Goal: Information Seeking & Learning: Learn about a topic

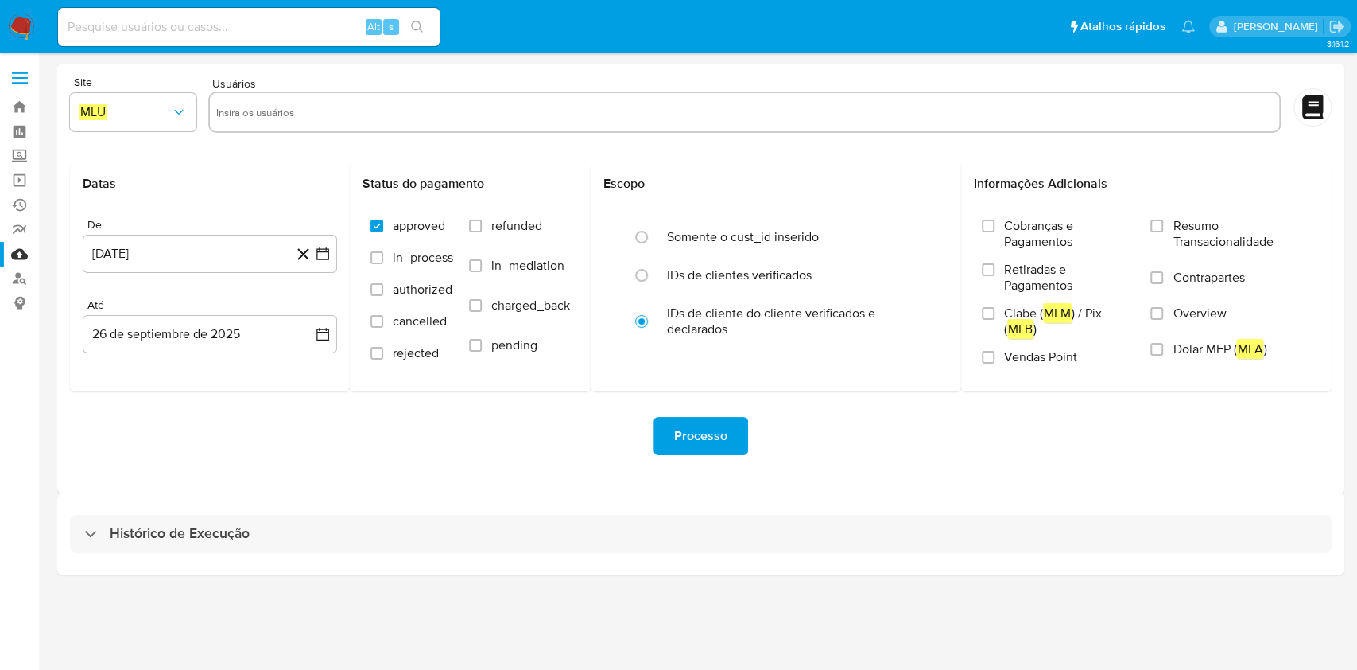
click at [781, 493] on div "Histórico de Execução" at bounding box center [700, 533] width 1287 height 81
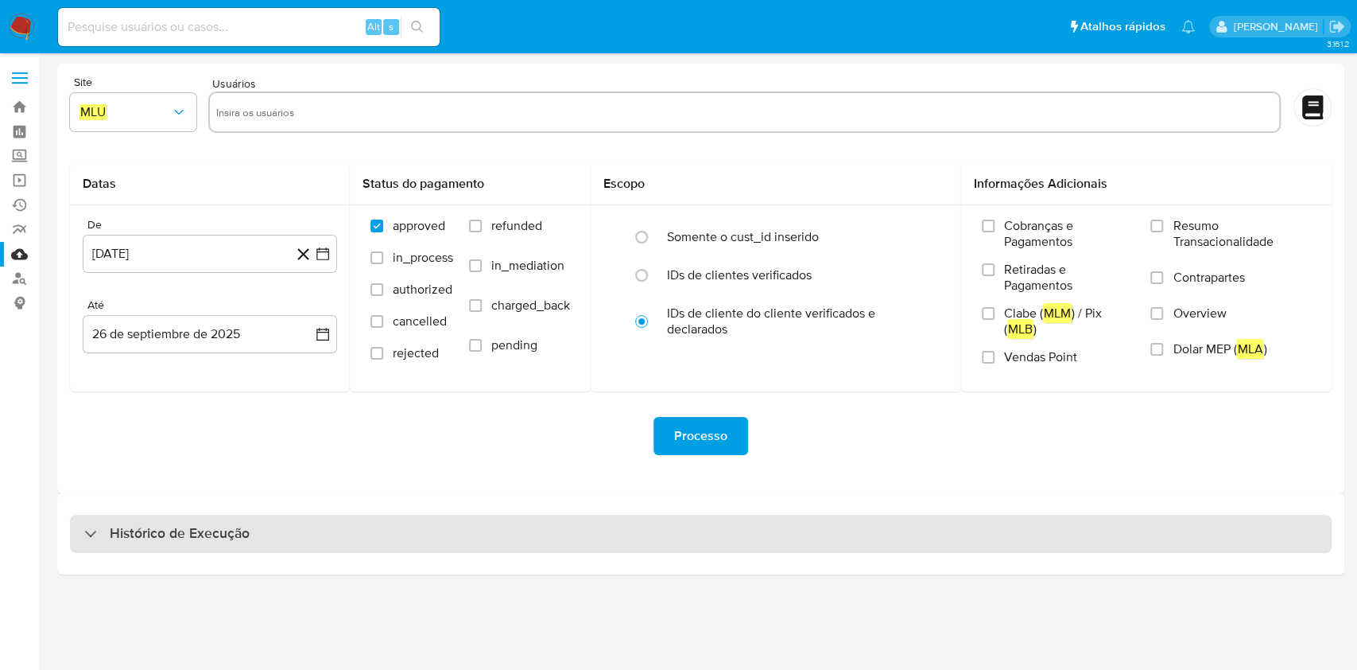
click at [778, 534] on div "Histórico de Execução" at bounding box center [701, 533] width 1262 height 38
select select "10"
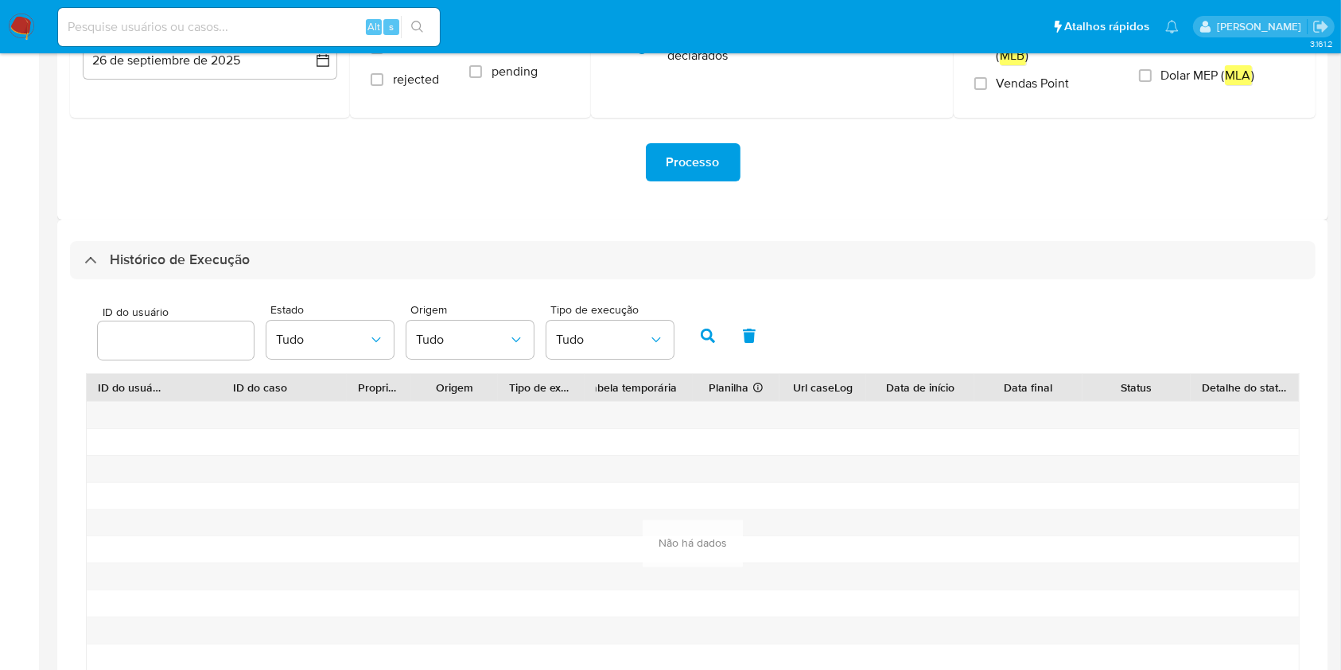
scroll to position [318, 0]
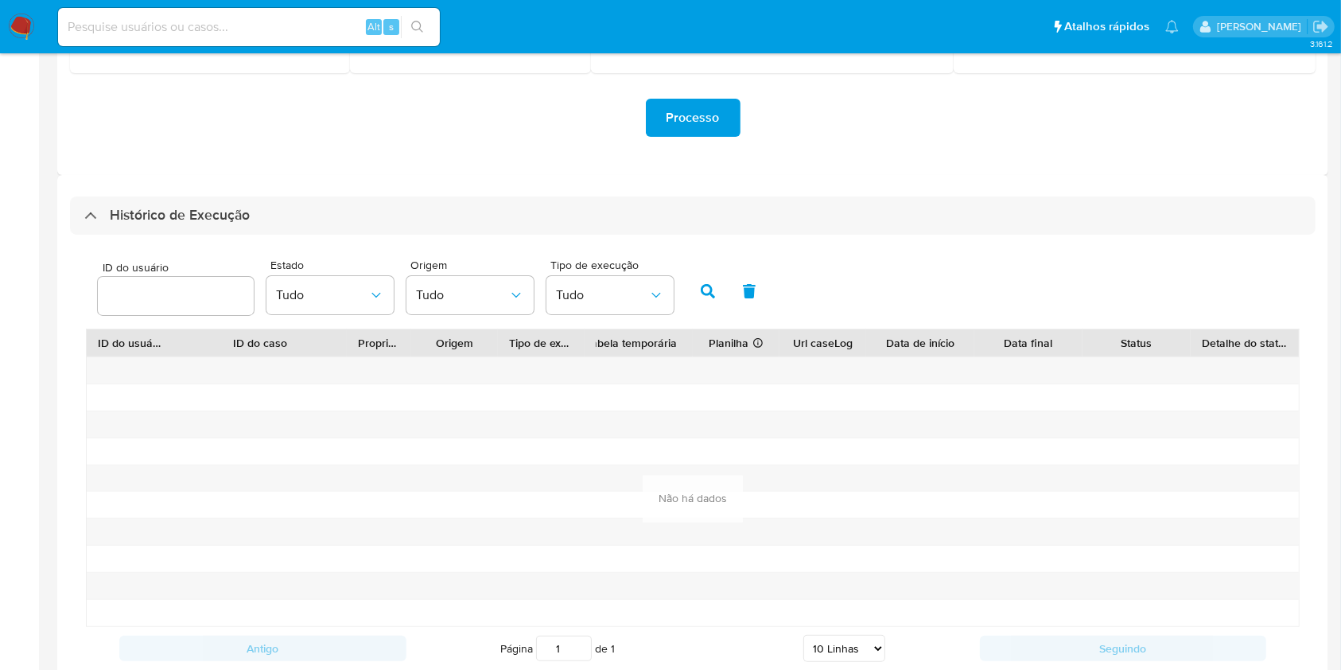
click at [215, 183] on div "Histórico de Execução ID do usuário Estado Tudo Origem Tudo Tipo de execução Tu…" at bounding box center [692, 441] width 1271 height 532
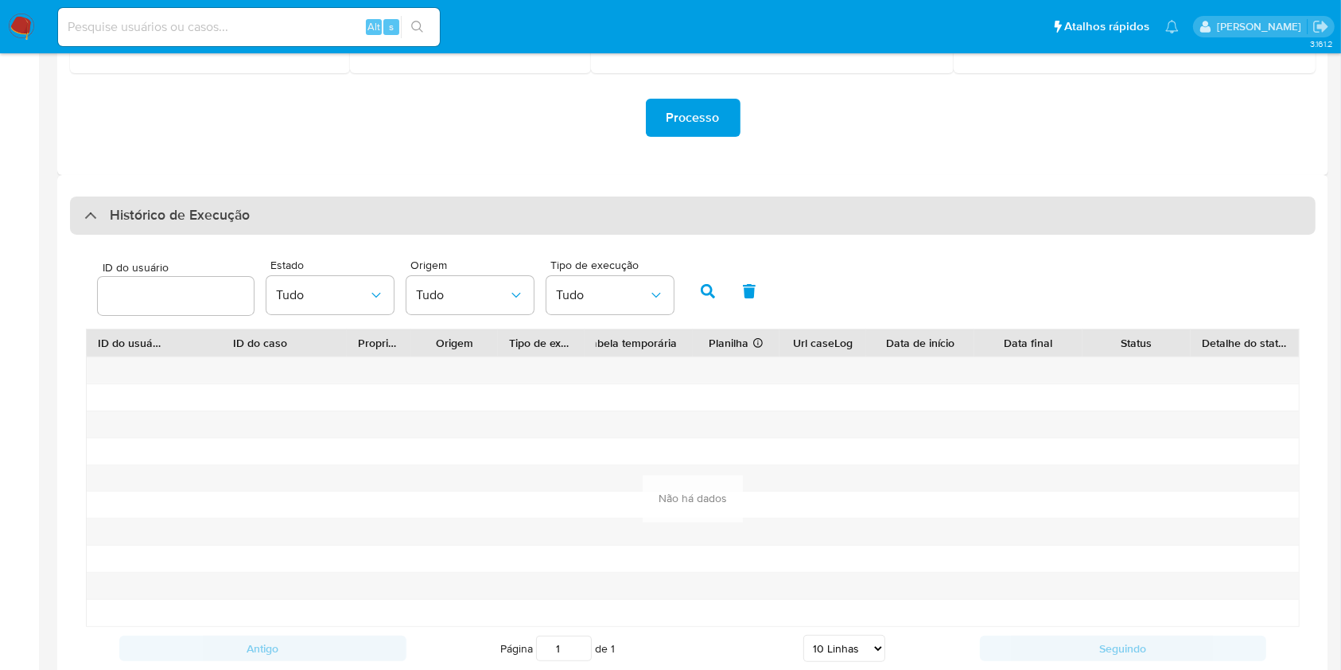
click at [278, 232] on div "Histórico de Execução" at bounding box center [692, 215] width 1245 height 38
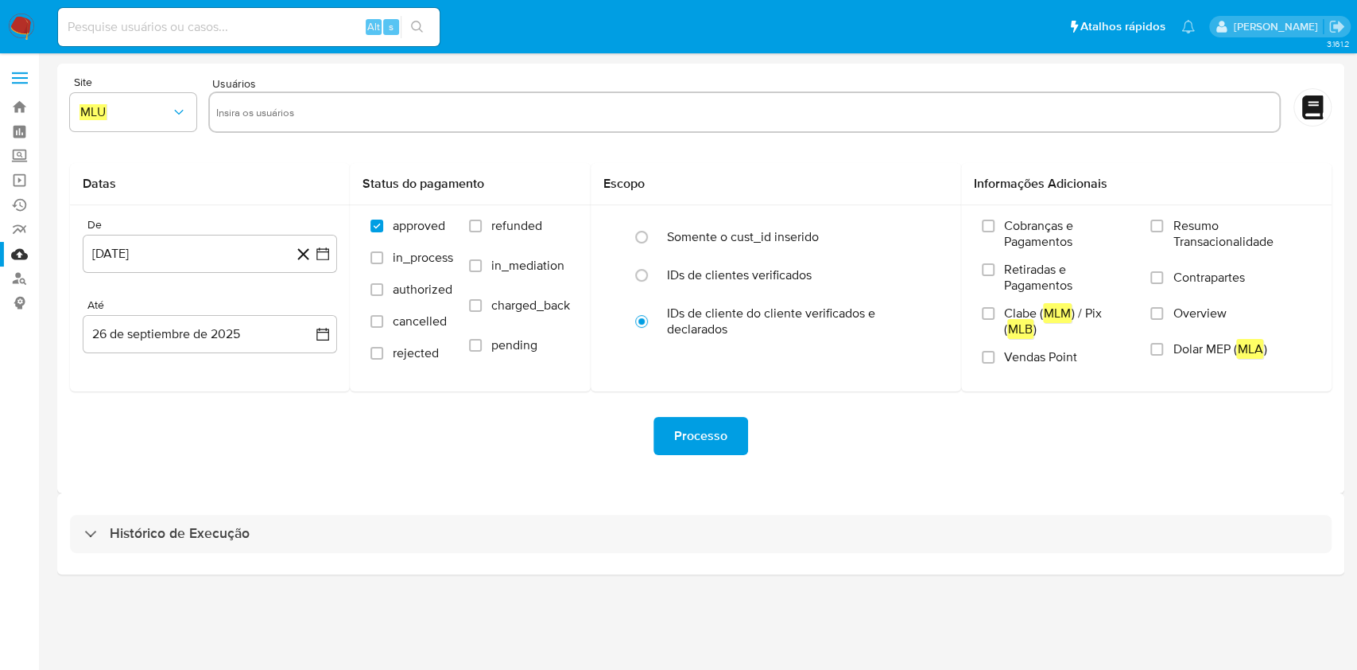
click at [468, 487] on div "Site MLU Usuários Datas De 26 de agosto de 2024 26-08-2024 Até 26 de septiembre…" at bounding box center [700, 278] width 1287 height 429
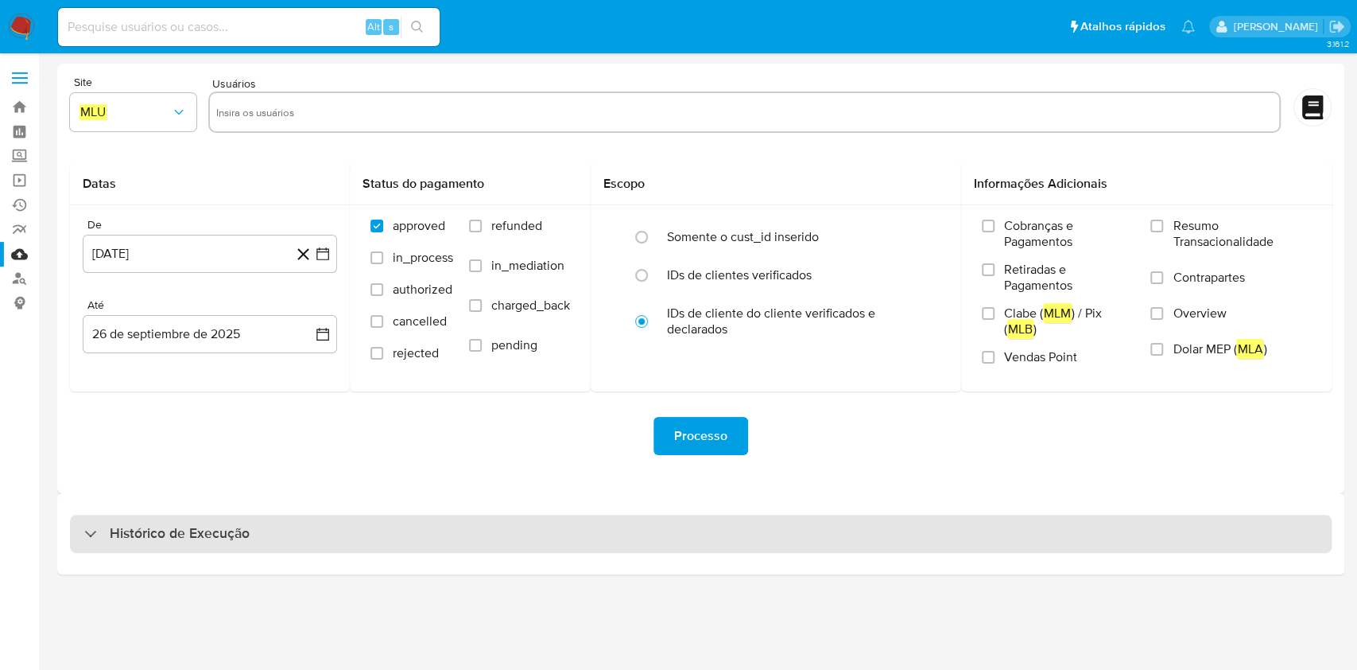
click at [477, 526] on div "Histórico de Execução" at bounding box center [701, 533] width 1262 height 38
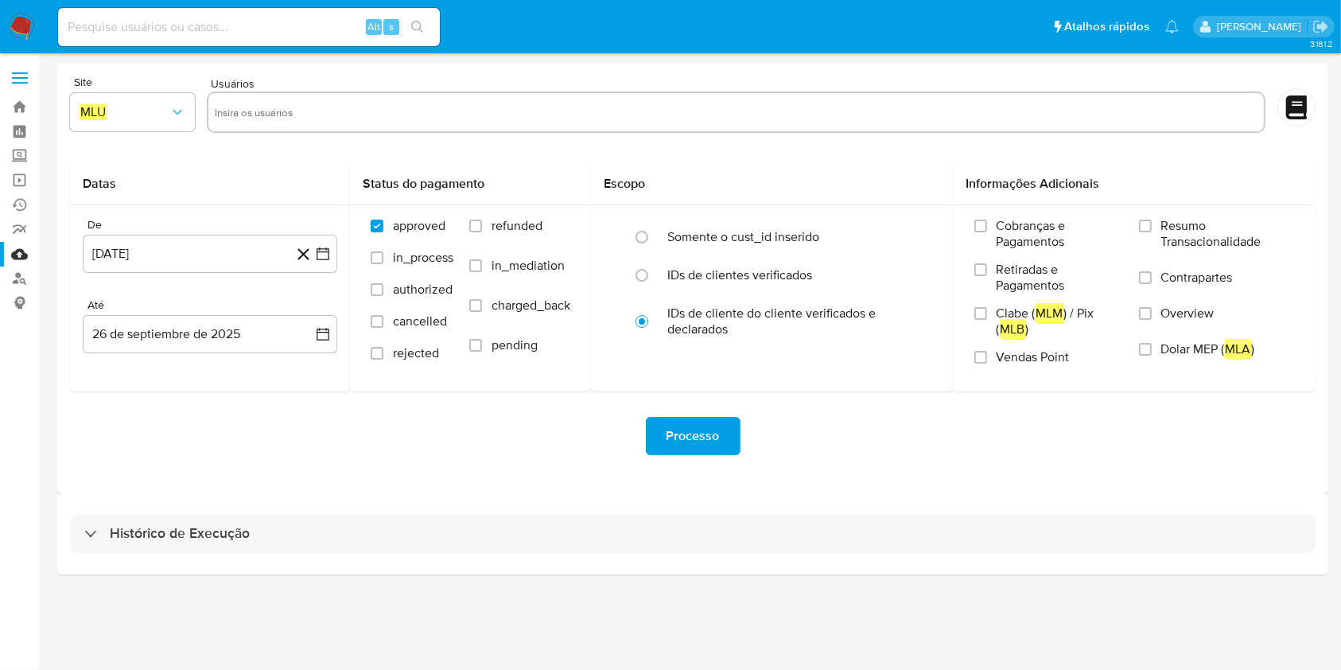
select select "10"
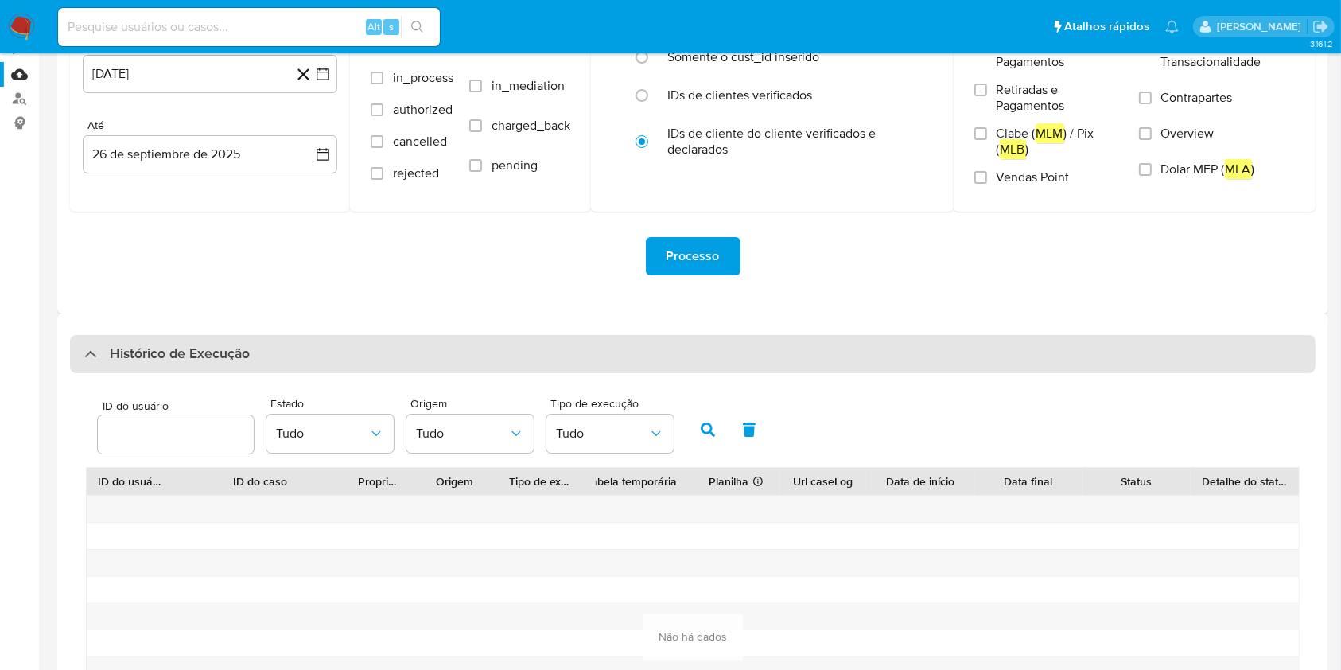
scroll to position [212, 0]
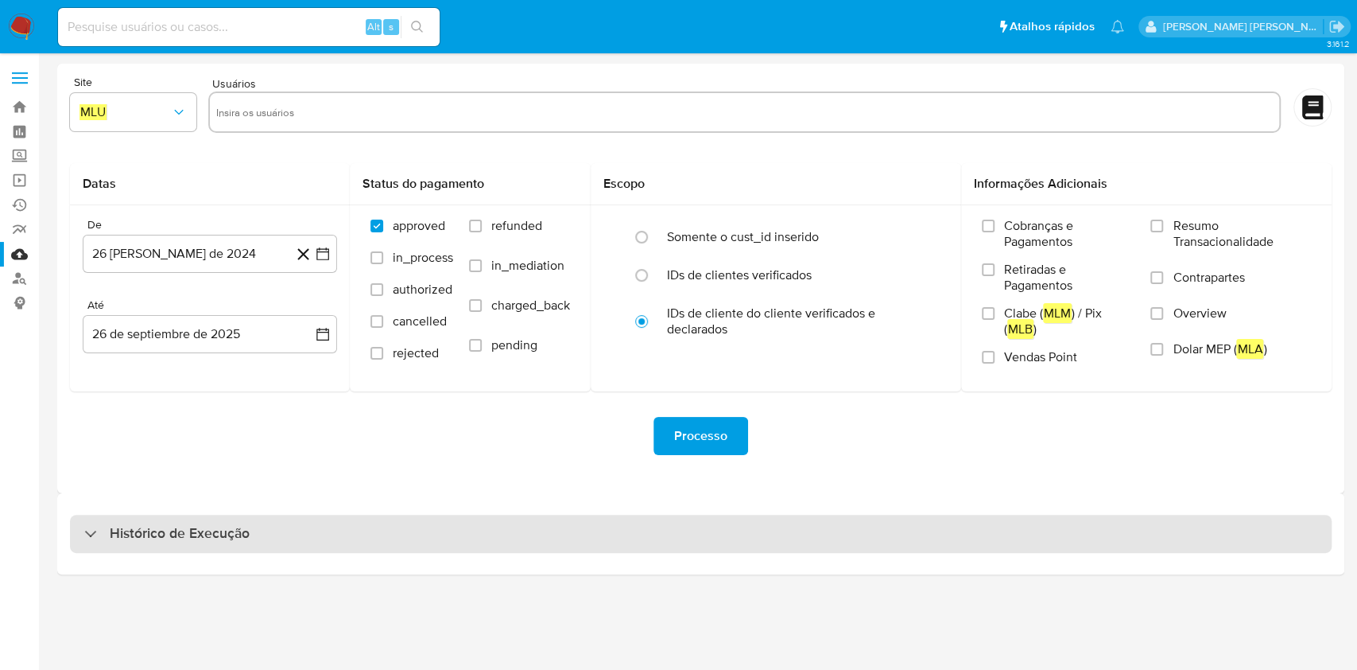
click at [433, 550] on div "Histórico de Execução" at bounding box center [701, 533] width 1262 height 38
select select "10"
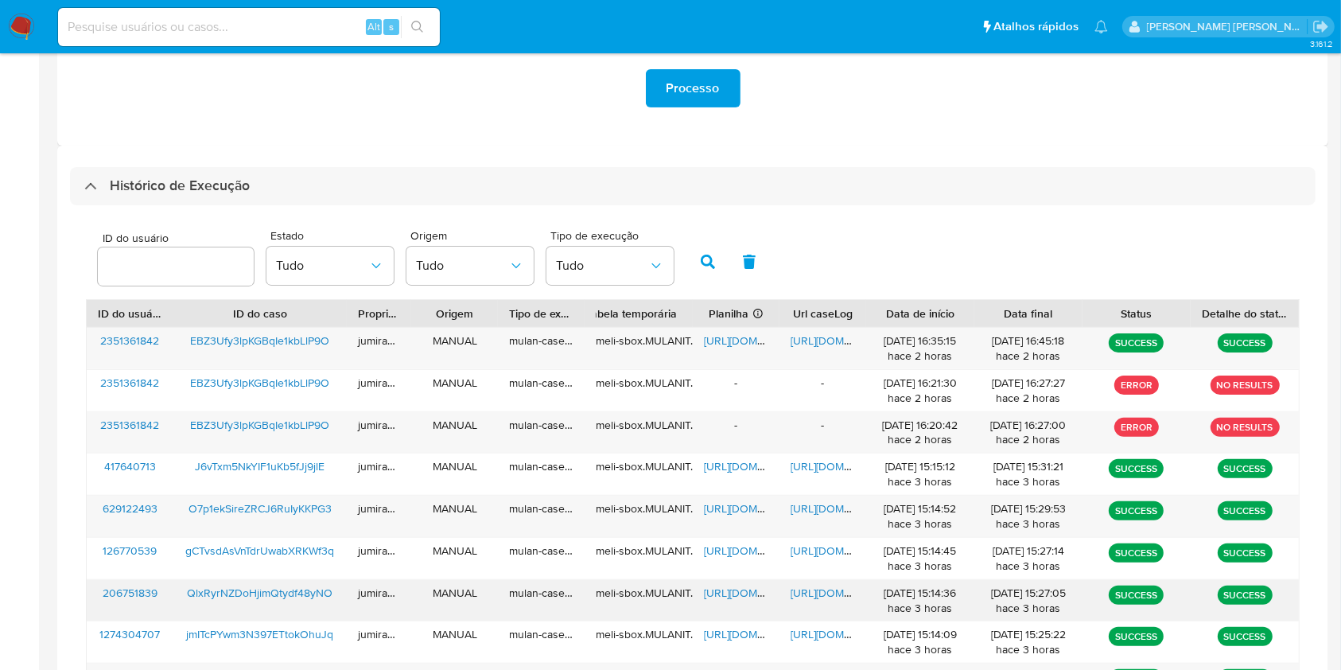
scroll to position [424, 0]
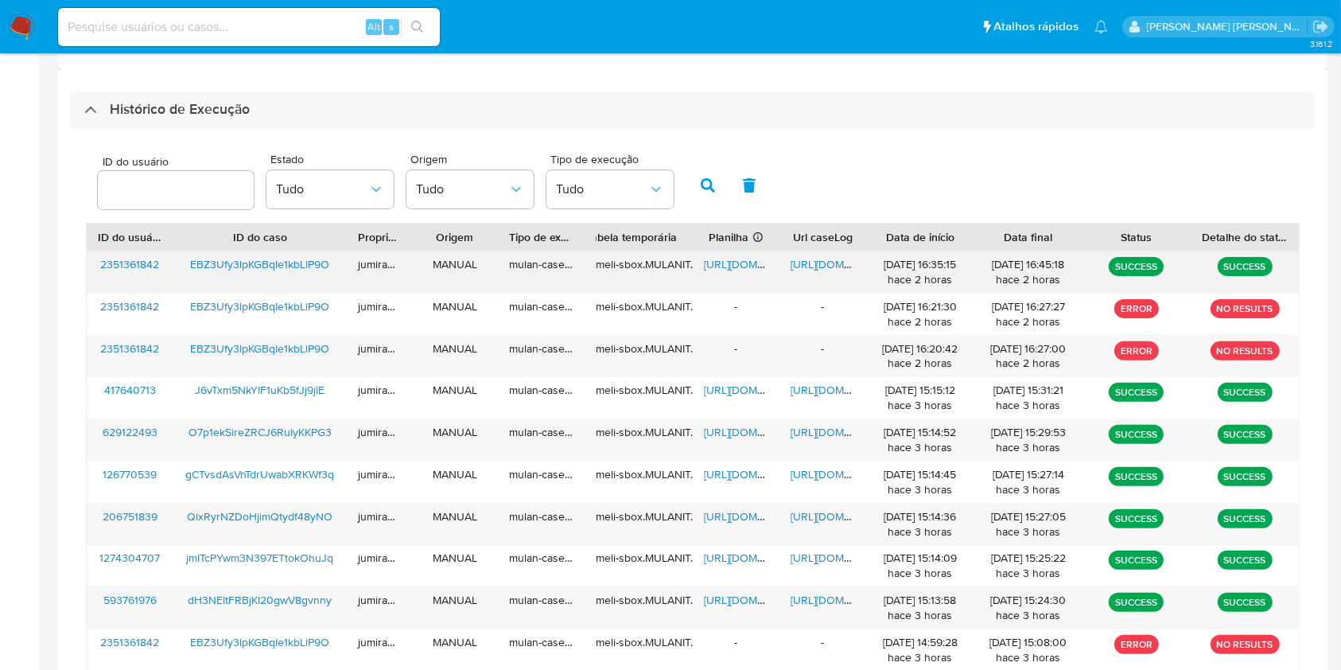
click at [316, 280] on div "EBZ3Ufy3lpKGBqIe1kbLlP9O" at bounding box center [259, 271] width 173 height 41
click at [316, 279] on div "EBZ3Ufy3lpKGBqIe1kbLlP9O" at bounding box center [259, 271] width 173 height 41
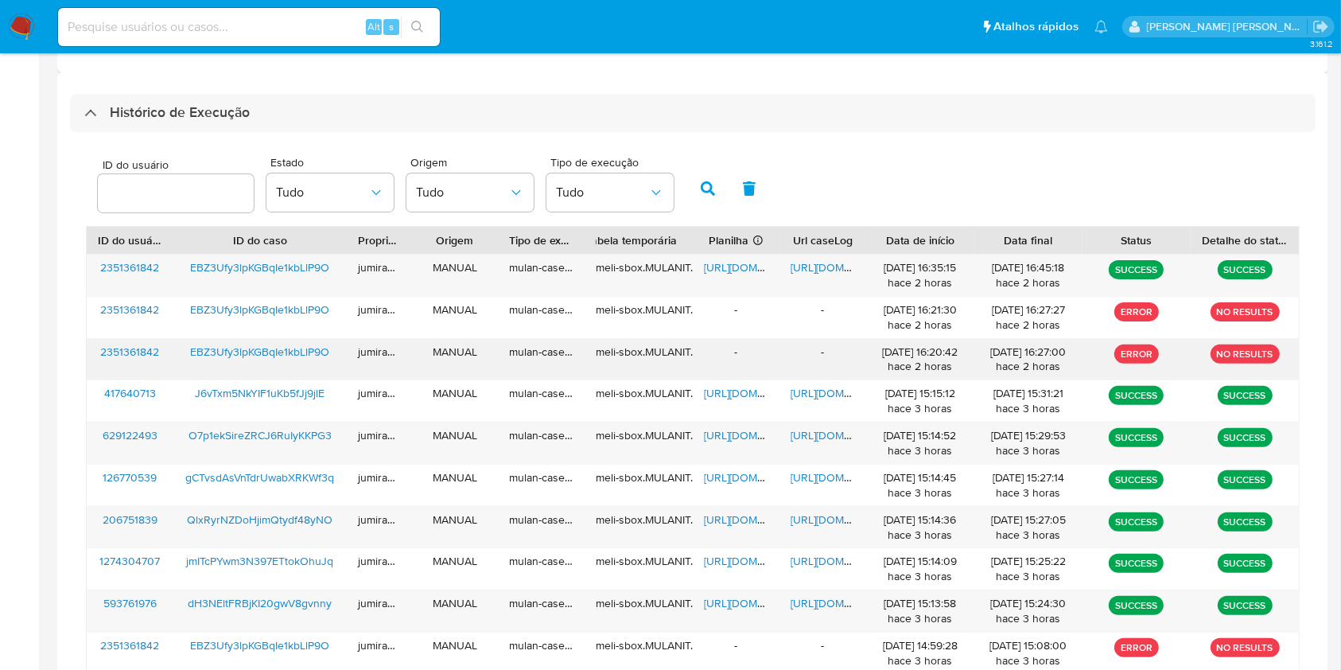
scroll to position [466, 0]
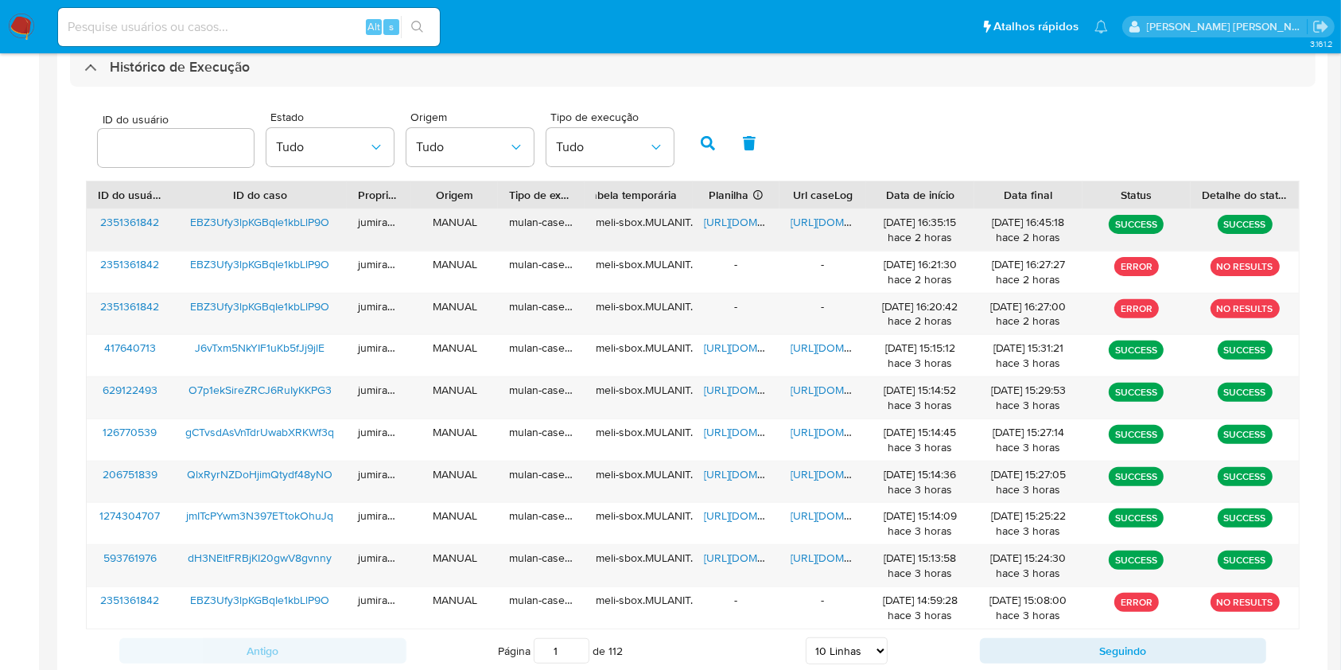
click at [724, 216] on span "https://docs.google.com/spreadsheets/d/1h8oly6svPkqOONkRp1czykx3uSUdm7ZkaDBS9o4…" at bounding box center [759, 222] width 110 height 16
click at [836, 213] on div "https://docs.google.com/document/d/1BoZaRkxca21ziKzLlPtWLlGJWpde0bWSDgT00vWML1I…" at bounding box center [822, 229] width 87 height 41
click at [833, 227] on span "https://docs.google.com/document/d/1BoZaRkxca21ziKzLlPtWLlGJWpde0bWSDgT00vWML1I…" at bounding box center [845, 222] width 110 height 16
click at [260, 219] on span "EBZ3Ufy3lpKGBqIe1kbLlP9O" at bounding box center [259, 222] width 139 height 16
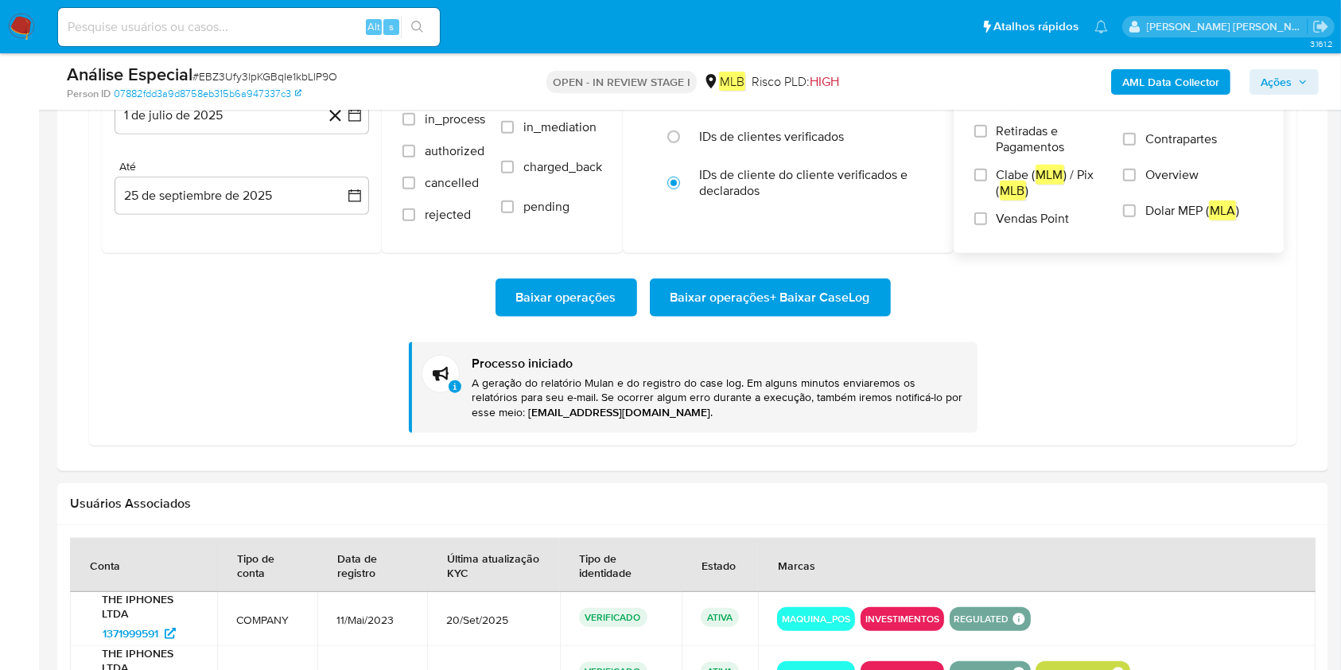
scroll to position [1582, 0]
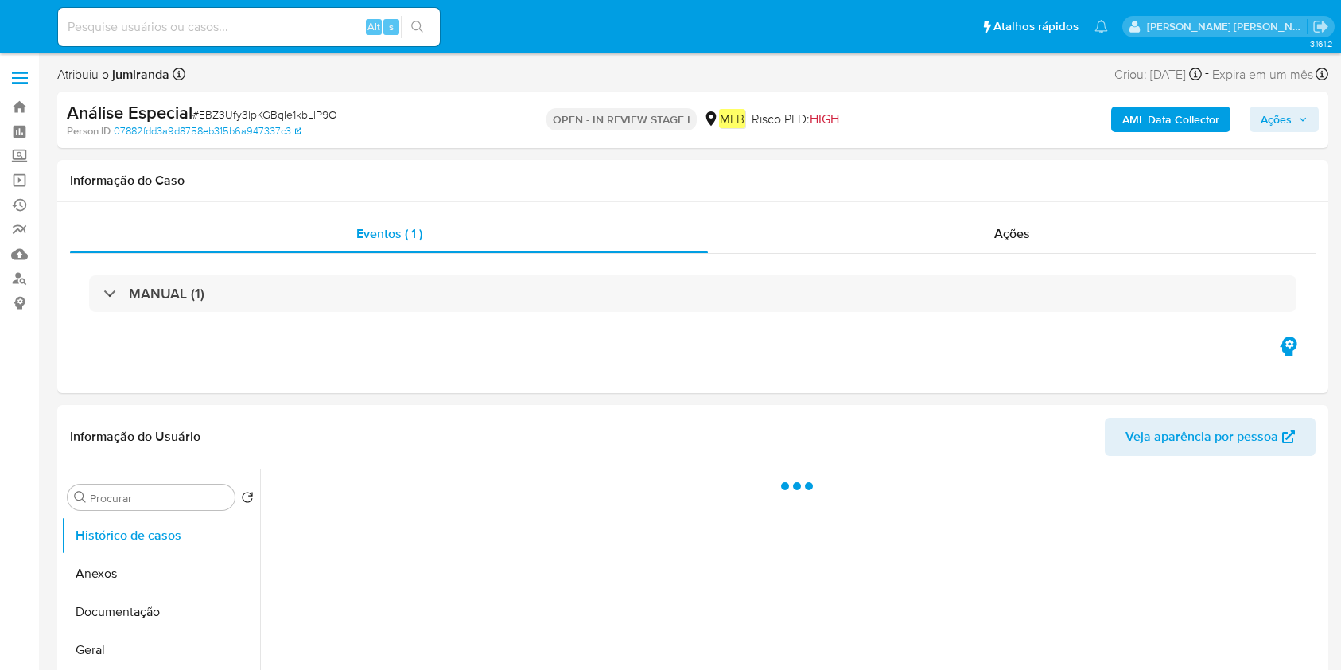
select select "10"
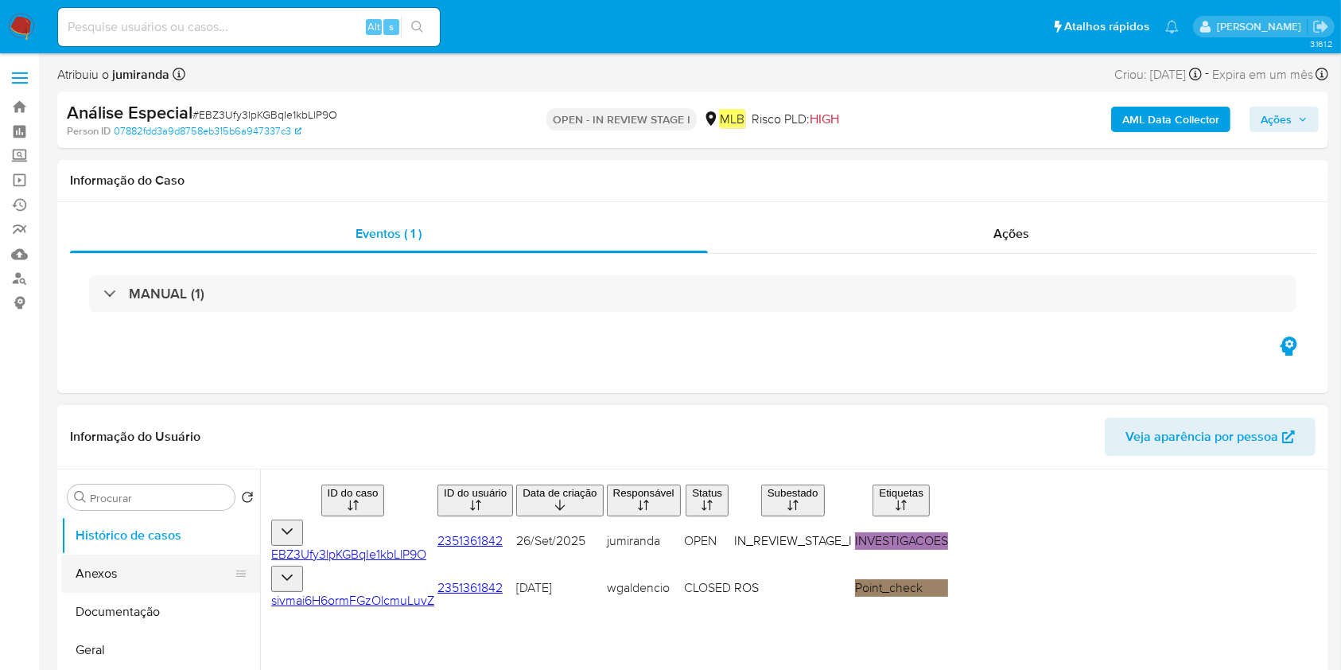
scroll to position [106, 0]
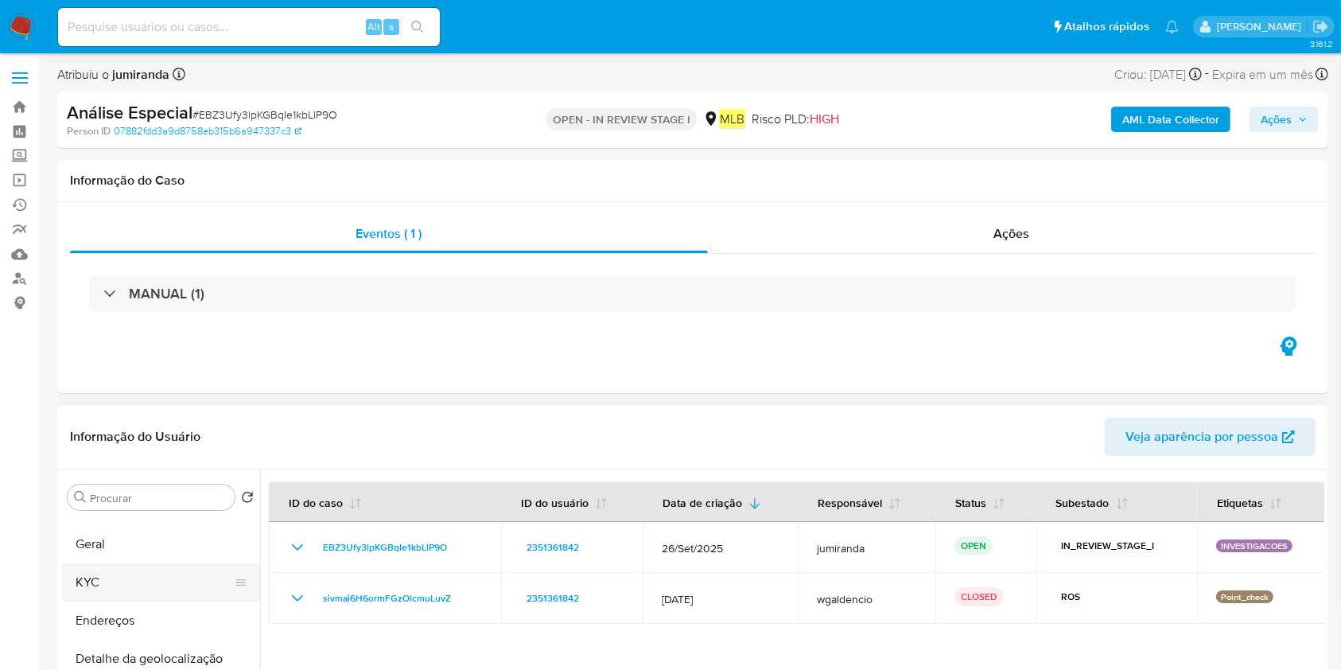
click at [107, 575] on button "KYC" at bounding box center [154, 582] width 186 height 38
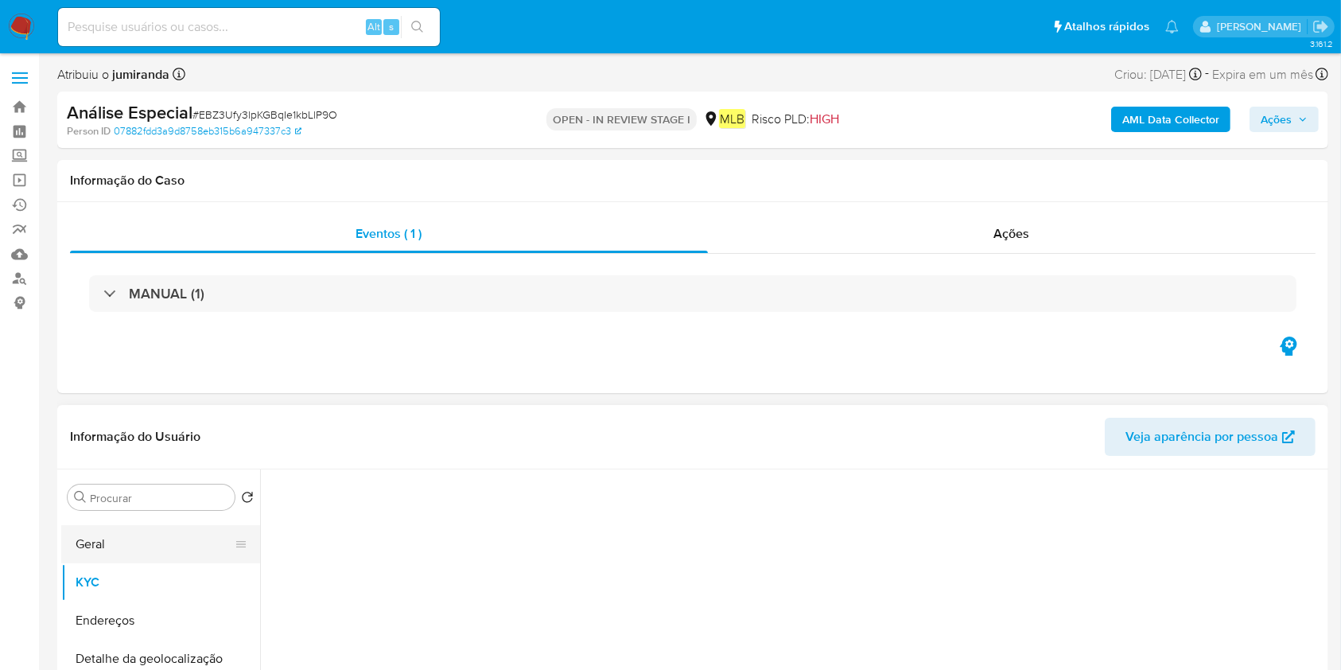
click at [127, 544] on button "Geral" at bounding box center [154, 544] width 186 height 38
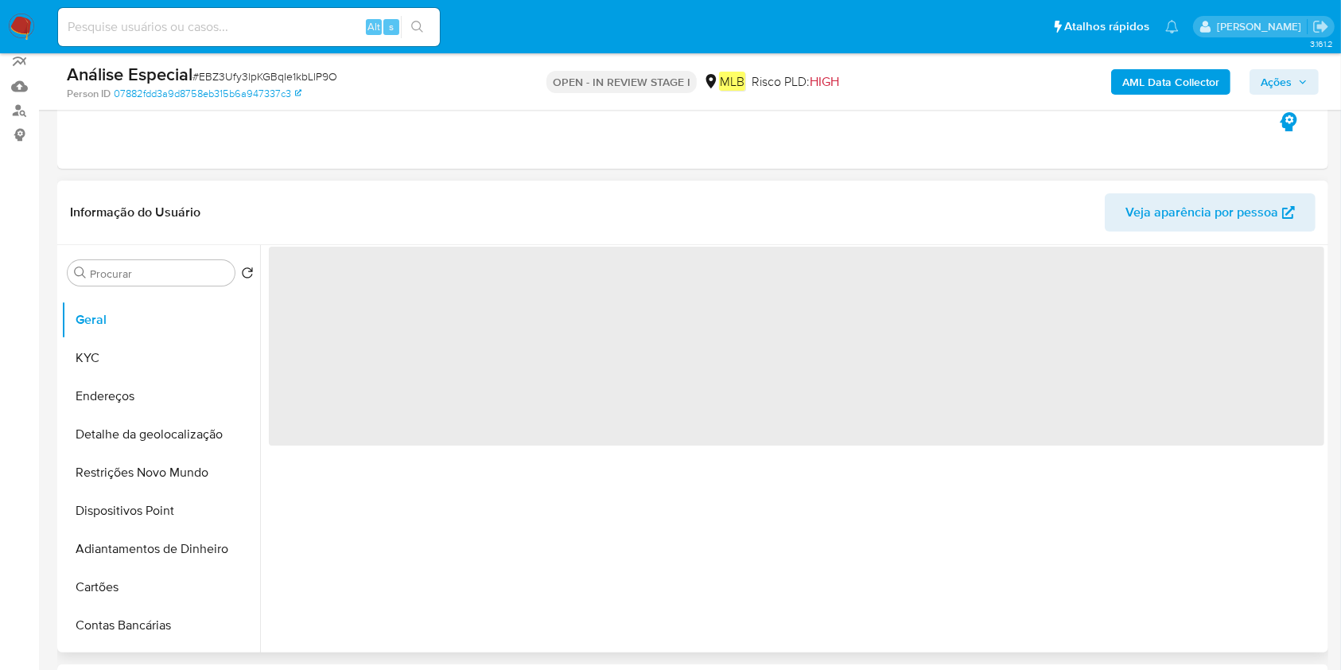
scroll to position [212, 0]
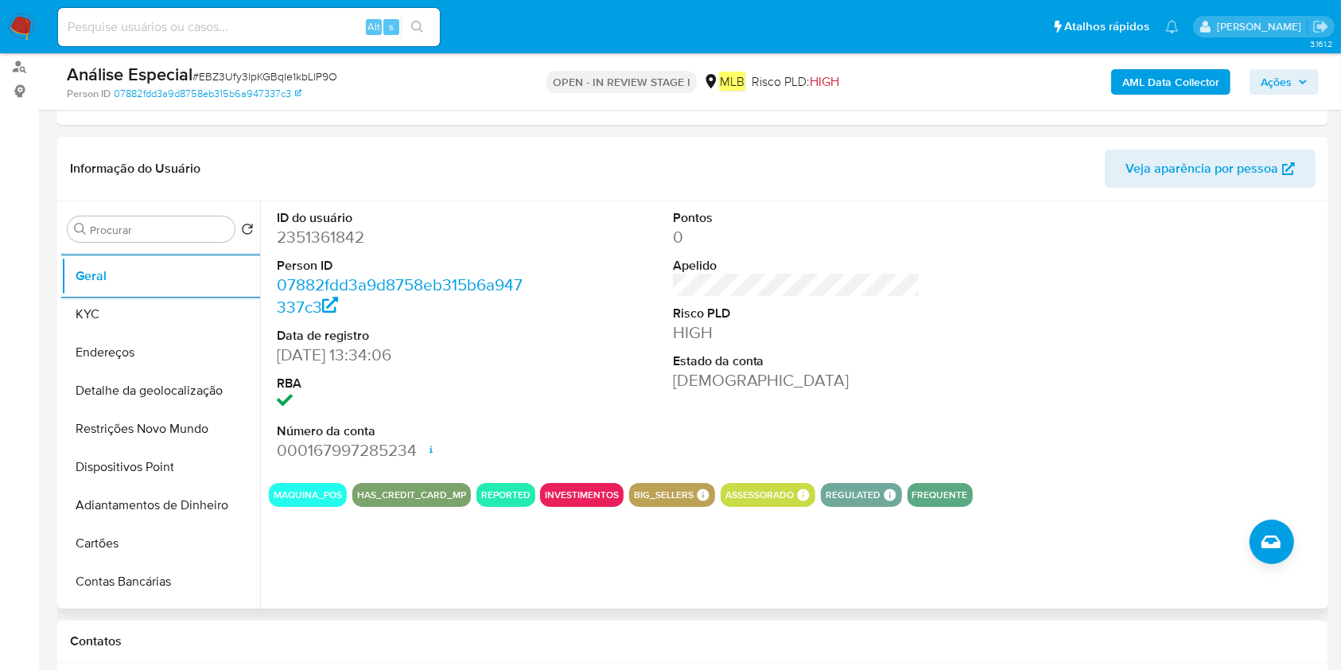
click at [379, 518] on div "ID do usuário 2351361842 Person ID 07882fdd3a9d8758eb315b6a947337c3 Data de reg…" at bounding box center [792, 404] width 1064 height 407
click at [378, 518] on div "ID do usuário 2351361842 Person ID 07882fdd3a9d8758eb315b6a947337c3 Data de reg…" at bounding box center [792, 404] width 1064 height 407
click at [380, 519] on div "ID do usuário 2351361842 Person ID 07882fdd3a9d8758eb315b6a947337c3 Data de reg…" at bounding box center [792, 404] width 1064 height 407
drag, startPoint x: 379, startPoint y: 519, endPoint x: 383, endPoint y: 526, distance: 8.2
click at [382, 523] on div "ID do usuário 2351361842 Person ID 07882fdd3a9d8758eb315b6a947337c3 Data de reg…" at bounding box center [792, 404] width 1064 height 407
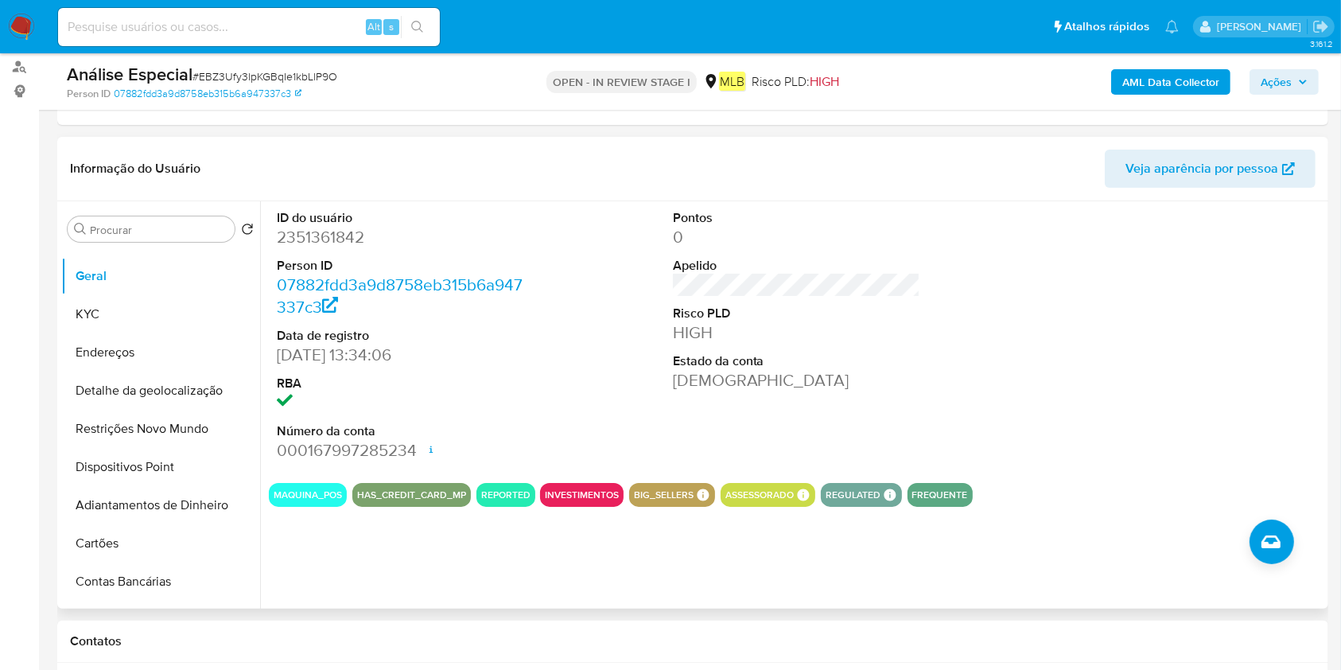
click at [395, 546] on div "ID do usuário 2351361842 Person ID 07882fdd3a9d8758eb315b6a947337c3 Data de reg…" at bounding box center [792, 404] width 1064 height 407
click at [587, 433] on div "ID do usuário 2351361842 Person ID 07882fdd3a9d8758eb315b6a947337c3 Data de reg…" at bounding box center [796, 335] width 1055 height 269
drag, startPoint x: 1260, startPoint y: 13, endPoint x: 731, endPoint y: 468, distance: 697.5
click at [731, 468] on div "Pontos 0 Apelido Risco PLD HIGH Estado da conta [PERSON_NAME]" at bounding box center [797, 335] width 264 height 269
drag, startPoint x: 434, startPoint y: 231, endPoint x: 805, endPoint y: 635, distance: 548.7
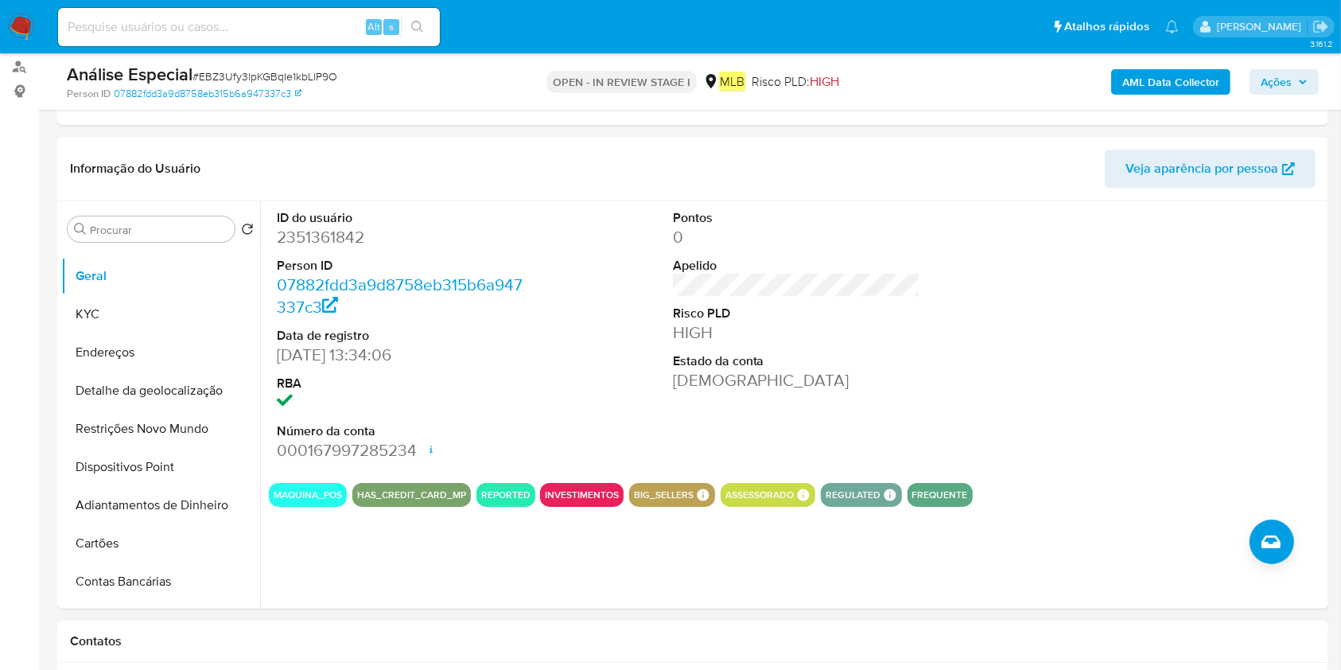
click at [437, 231] on dd "2351361842" at bounding box center [401, 237] width 248 height 22
click at [113, 306] on button "KYC" at bounding box center [154, 314] width 186 height 38
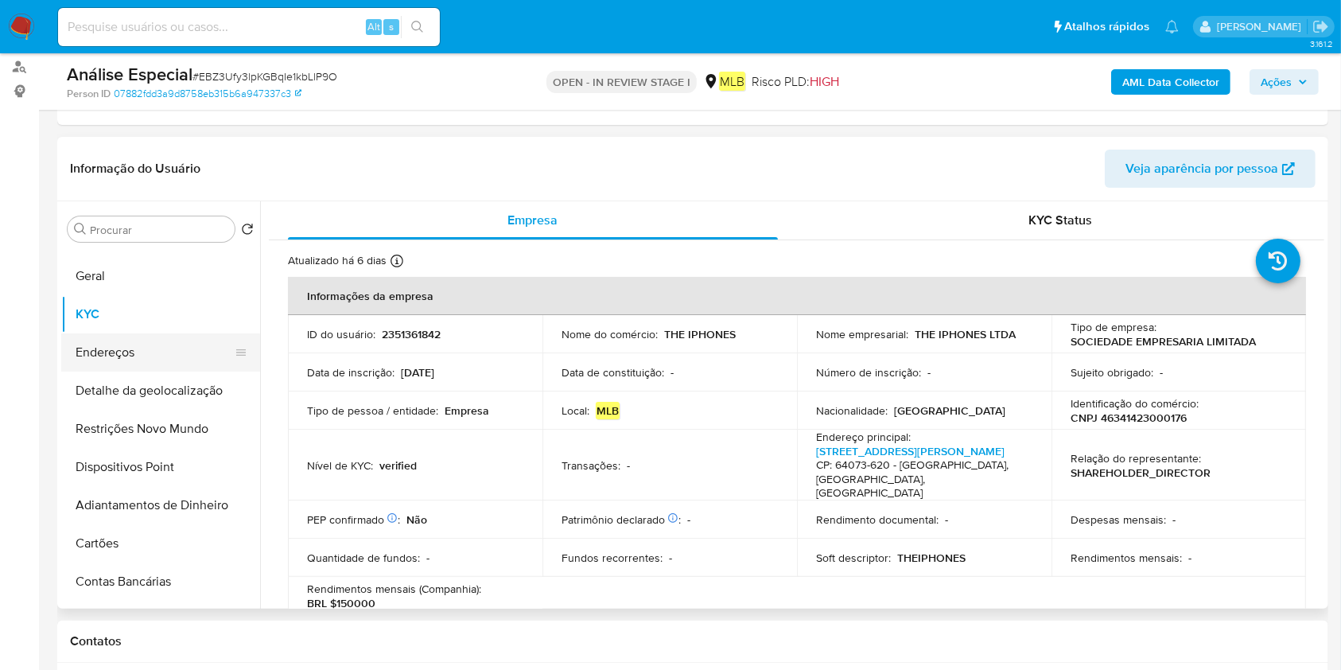
click at [172, 346] on button "Endereços" at bounding box center [154, 352] width 186 height 38
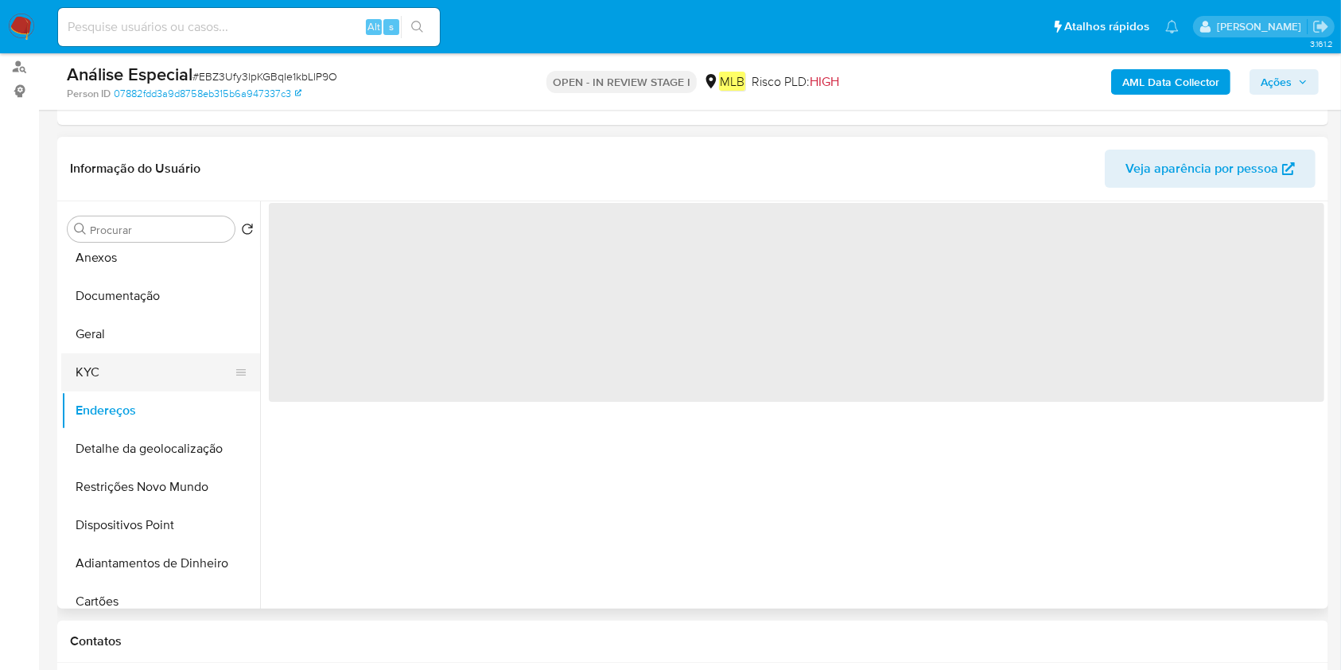
scroll to position [0, 0]
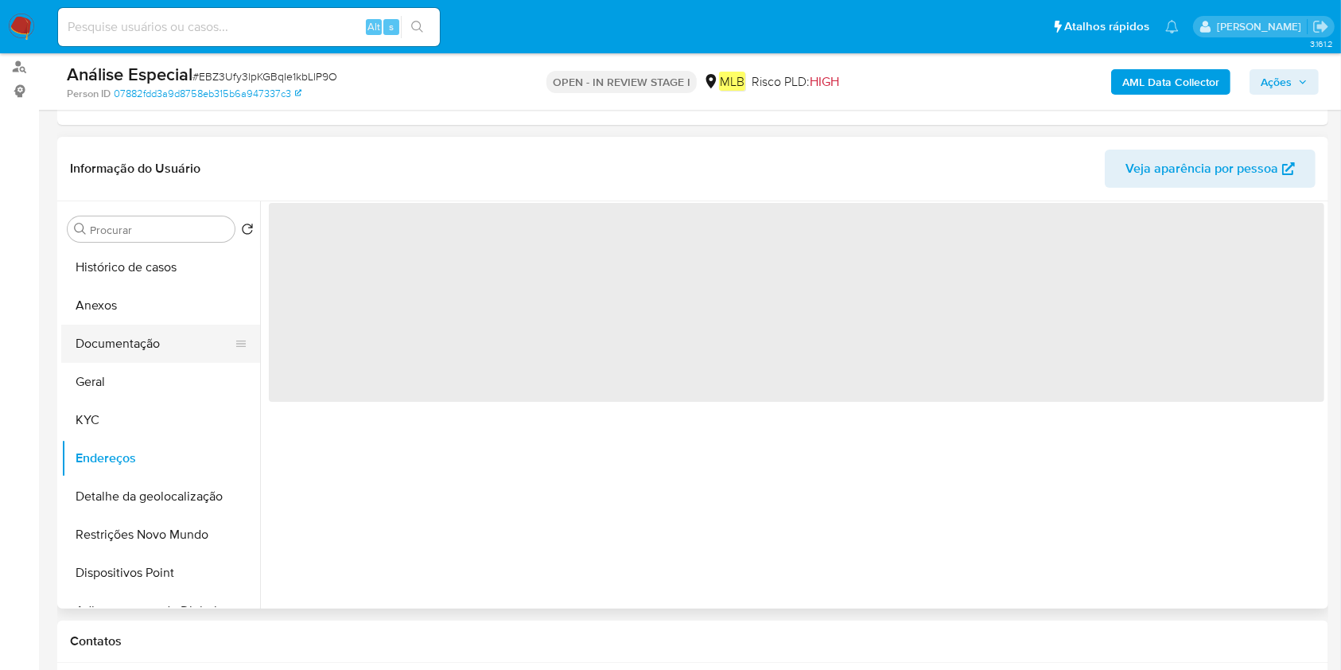
click at [172, 347] on button "Documentação" at bounding box center [154, 343] width 186 height 38
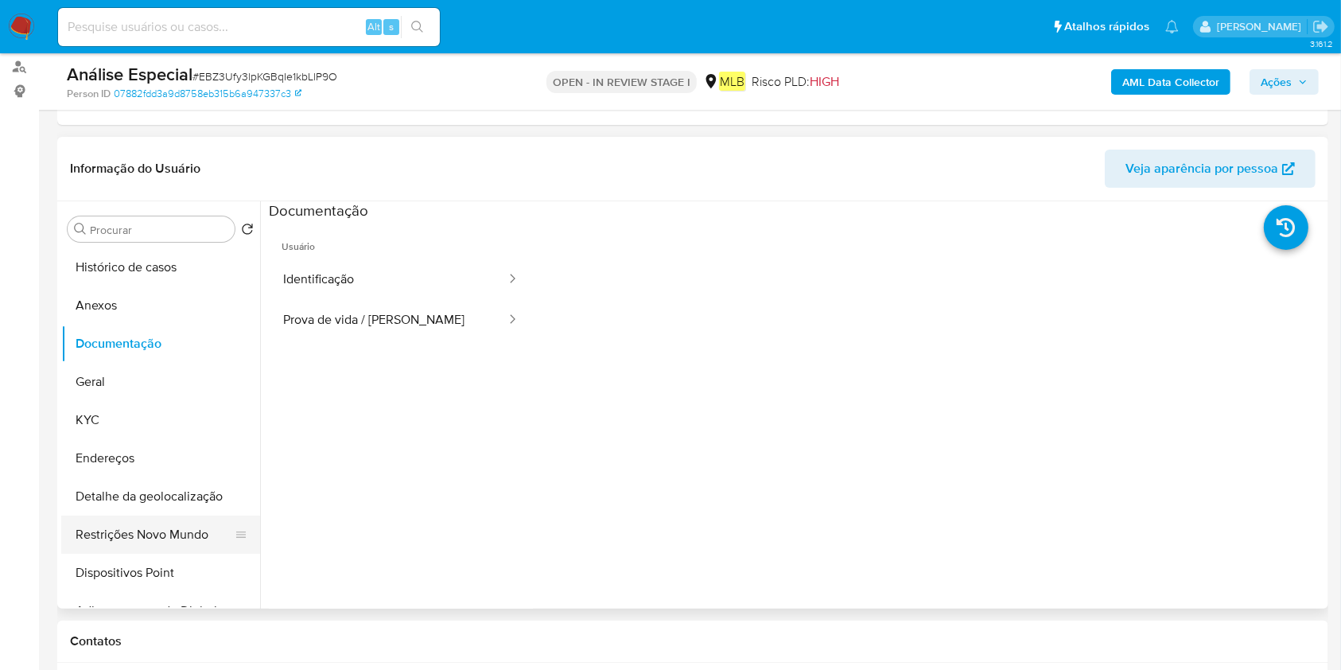
click at [118, 541] on button "Restrições Novo Mundo" at bounding box center [154, 534] width 186 height 38
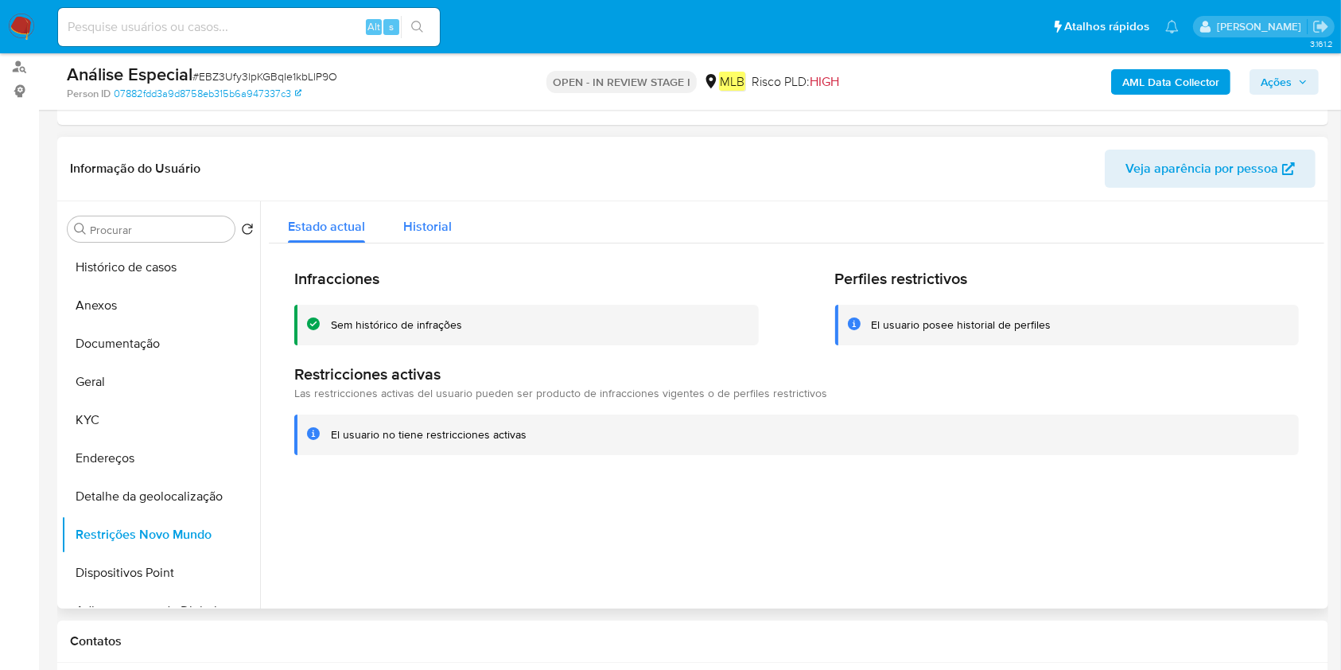
click at [428, 238] on div "Historial" at bounding box center [427, 222] width 49 height 42
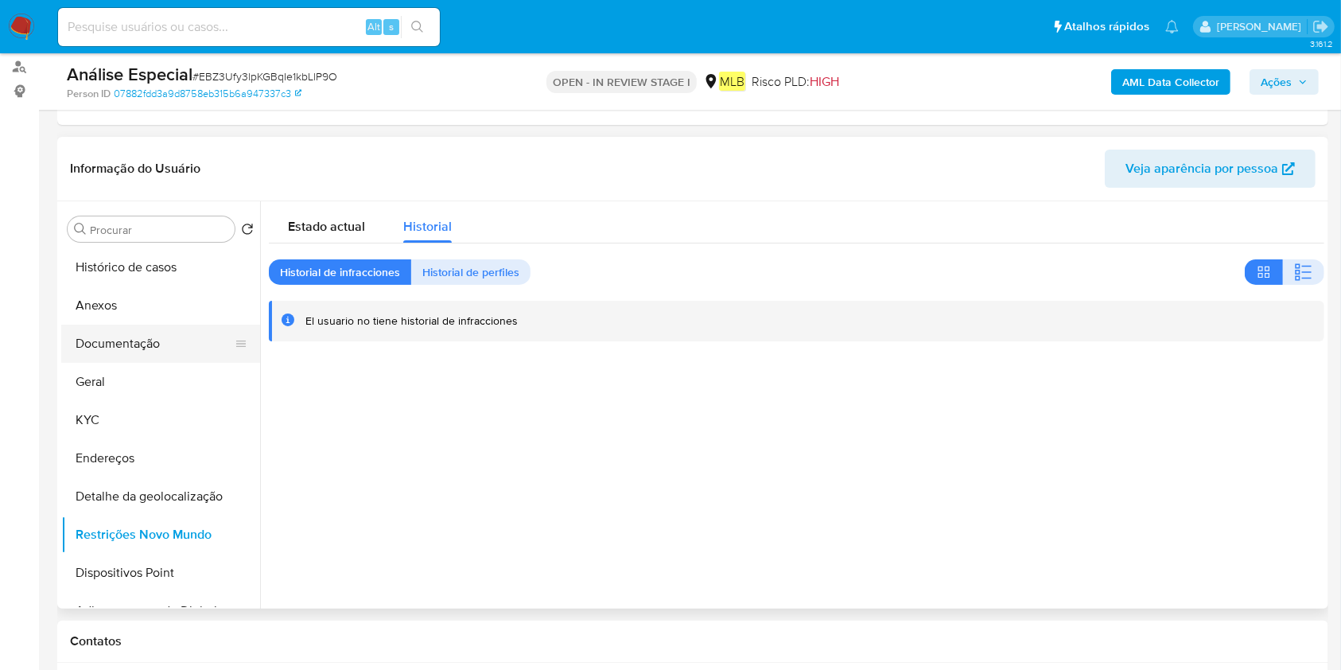
click at [153, 350] on button "Documentação" at bounding box center [154, 343] width 186 height 38
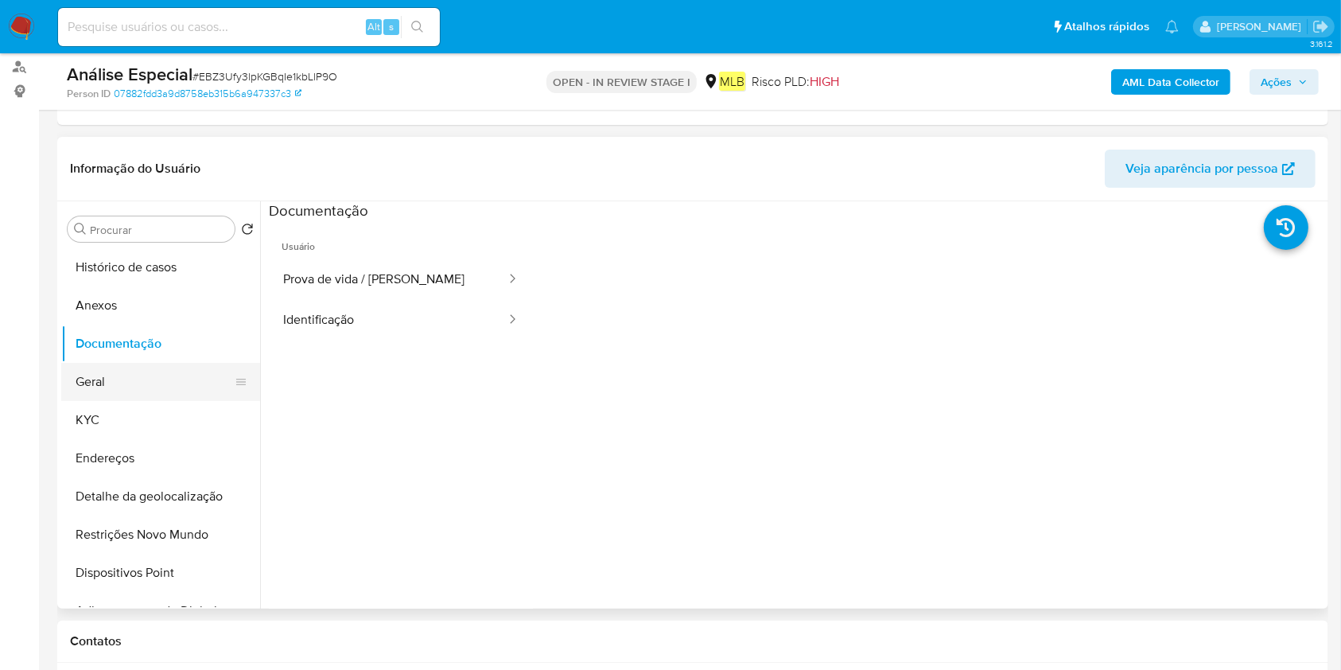
click at [104, 390] on button "Geral" at bounding box center [154, 382] width 186 height 38
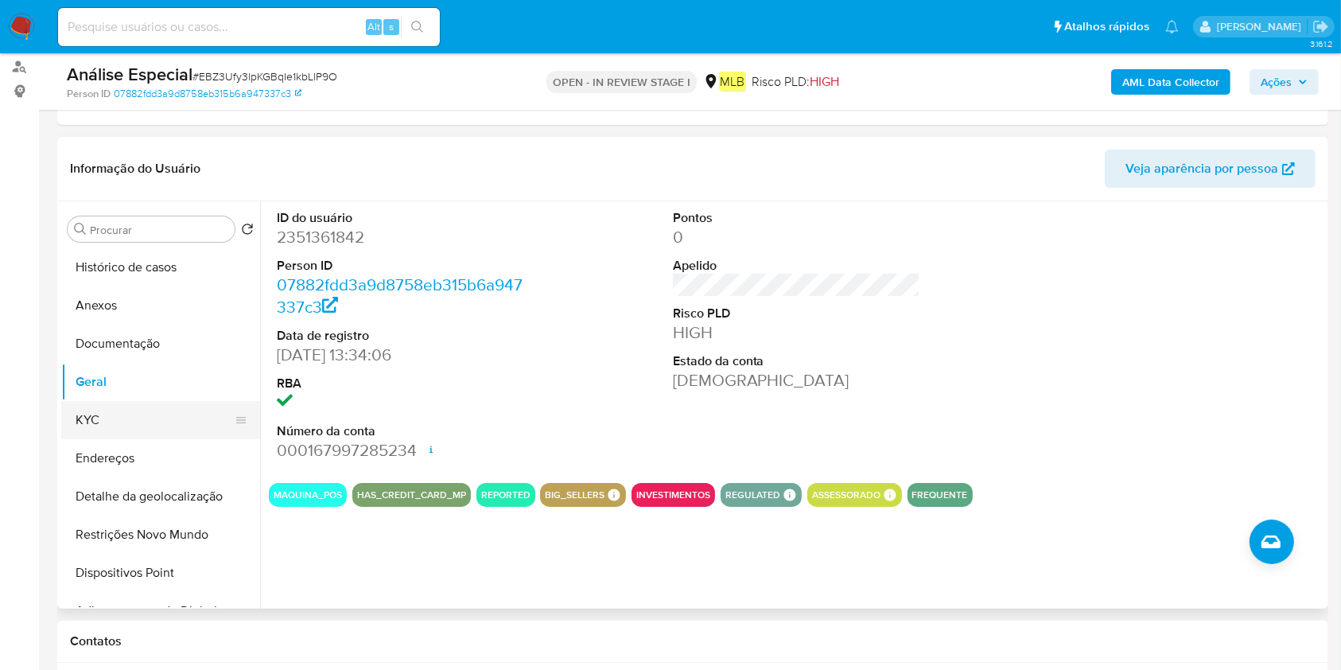
click at [132, 413] on button "KYC" at bounding box center [154, 420] width 186 height 38
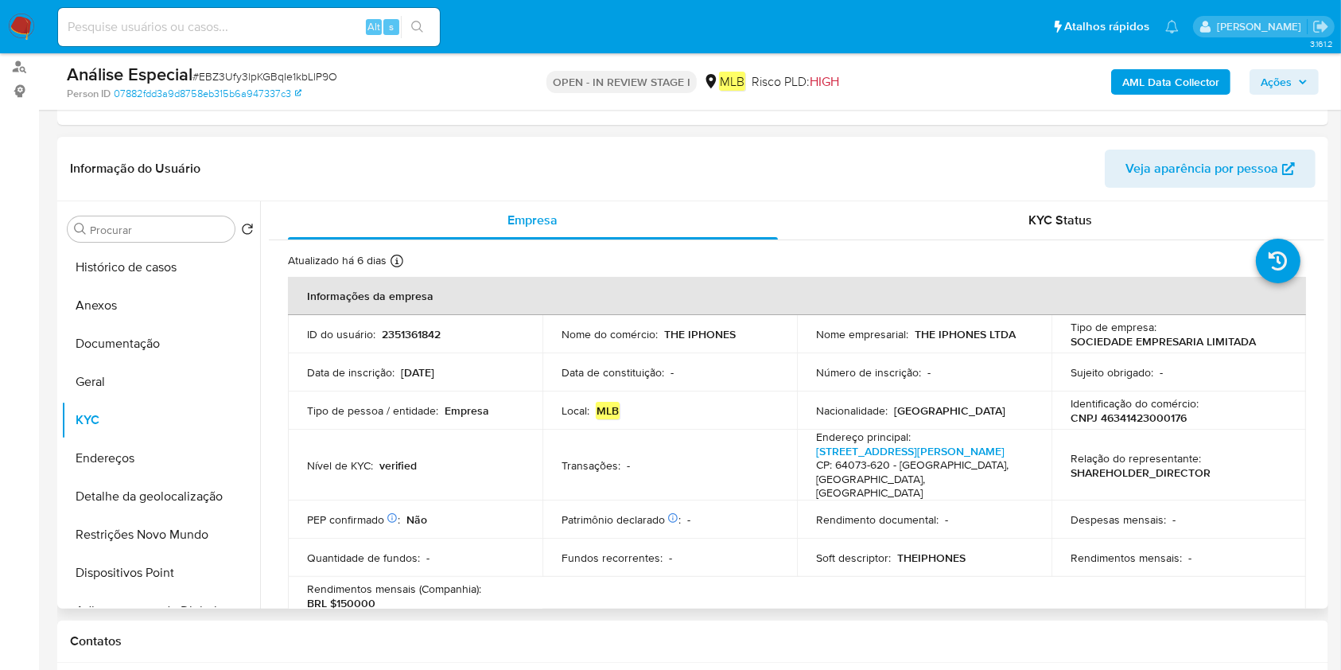
click at [347, 143] on div "Informação do Usuário Veja aparência por pessoa" at bounding box center [692, 169] width 1271 height 64
click at [1099, 277] on th "Informações da empresa" at bounding box center [797, 296] width 1018 height 38
click at [978, 212] on div "KYC Status" at bounding box center [1061, 220] width 490 height 38
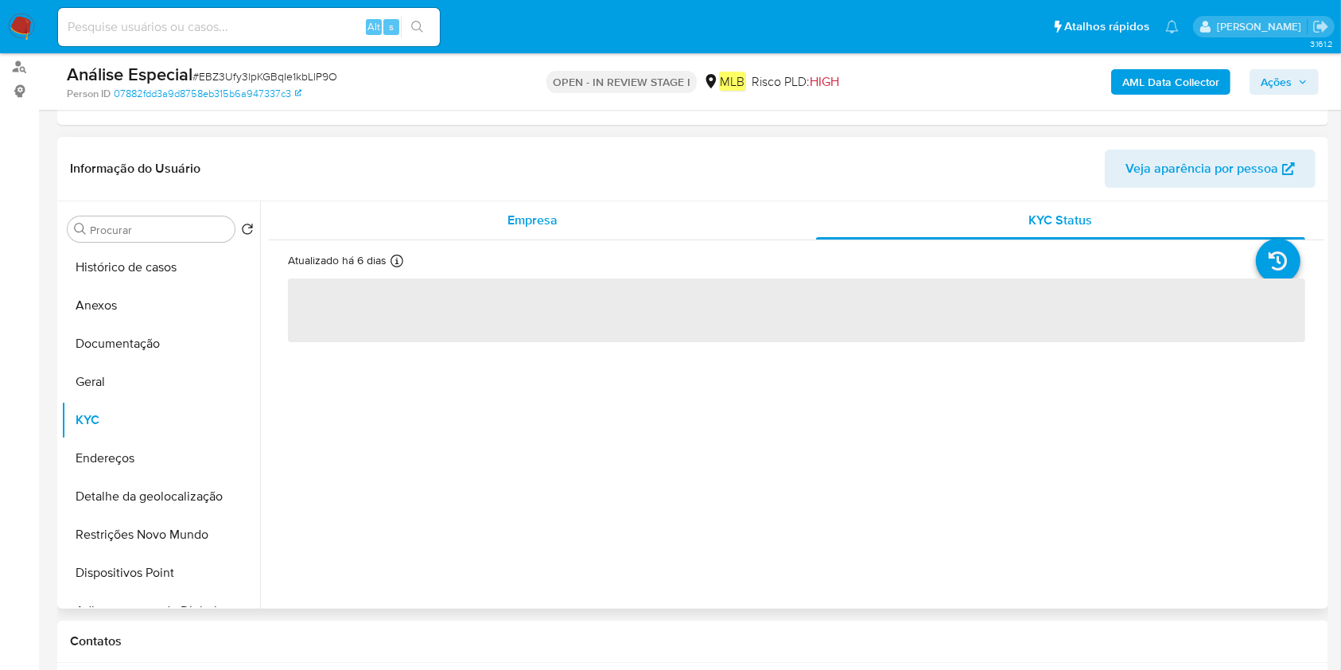
drag, startPoint x: 481, startPoint y: 190, endPoint x: 490, endPoint y: 224, distance: 35.3
click at [481, 193] on div "Informação do Usuário Veja aparência por pessoa" at bounding box center [692, 169] width 1271 height 64
click at [487, 230] on div "Empresa" at bounding box center [533, 220] width 490 height 38
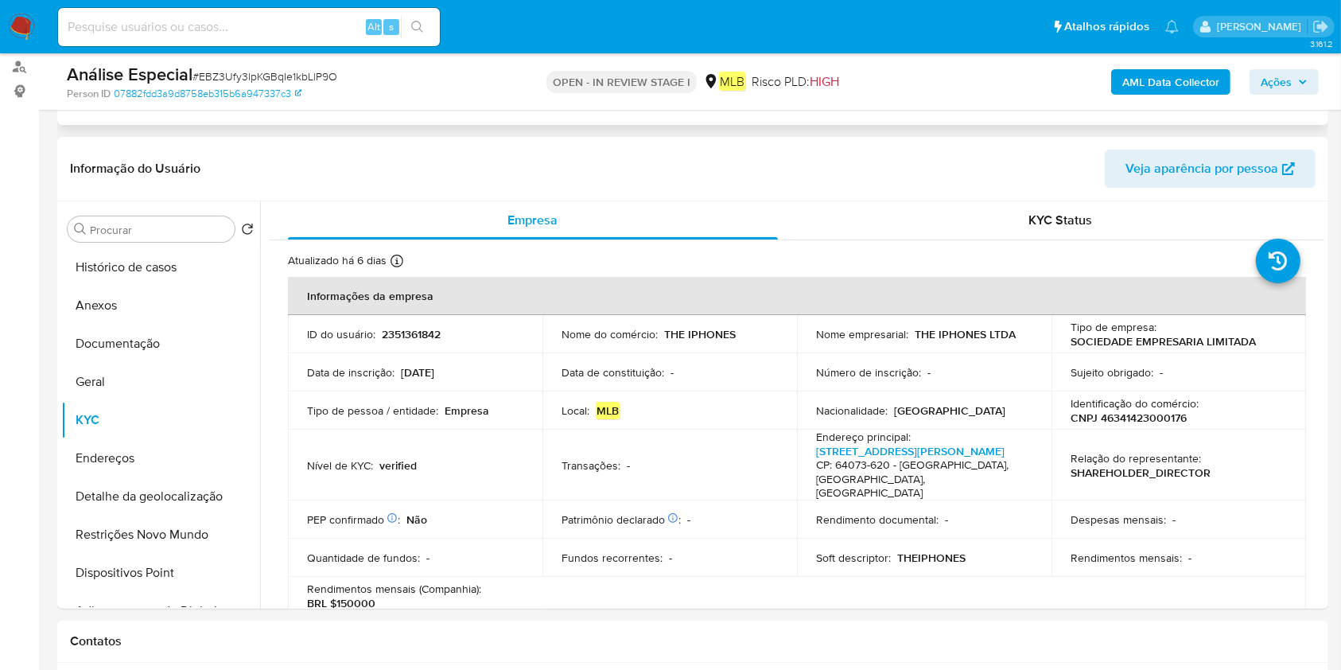
click at [1110, 117] on div "Eventos ( 1 ) Ações MANUAL (1)" at bounding box center [692, 29] width 1271 height 191
